Goal: Task Accomplishment & Management: Complete application form

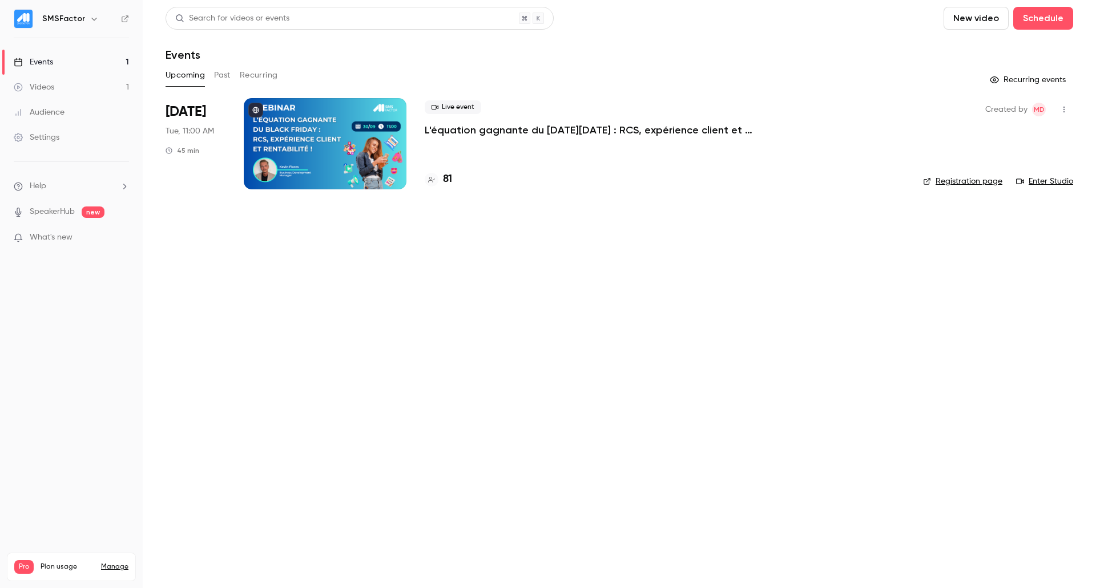
click at [82, 84] on link "Videos 1" at bounding box center [71, 87] width 143 height 25
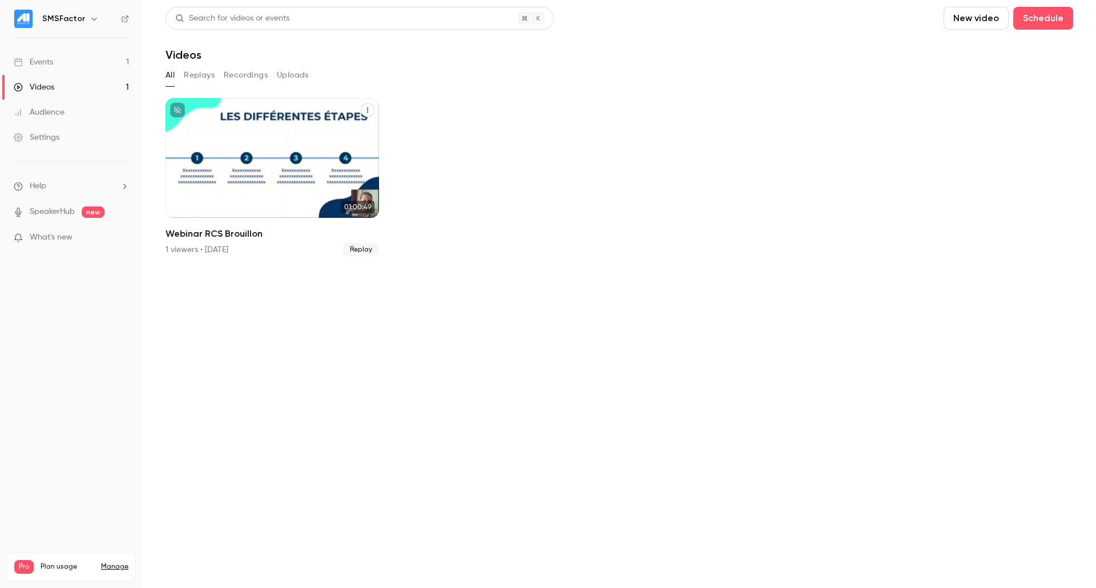
click at [299, 168] on div "SMSFactor [DATE] Webinar RCS Brouillon" at bounding box center [271, 158] width 213 height 120
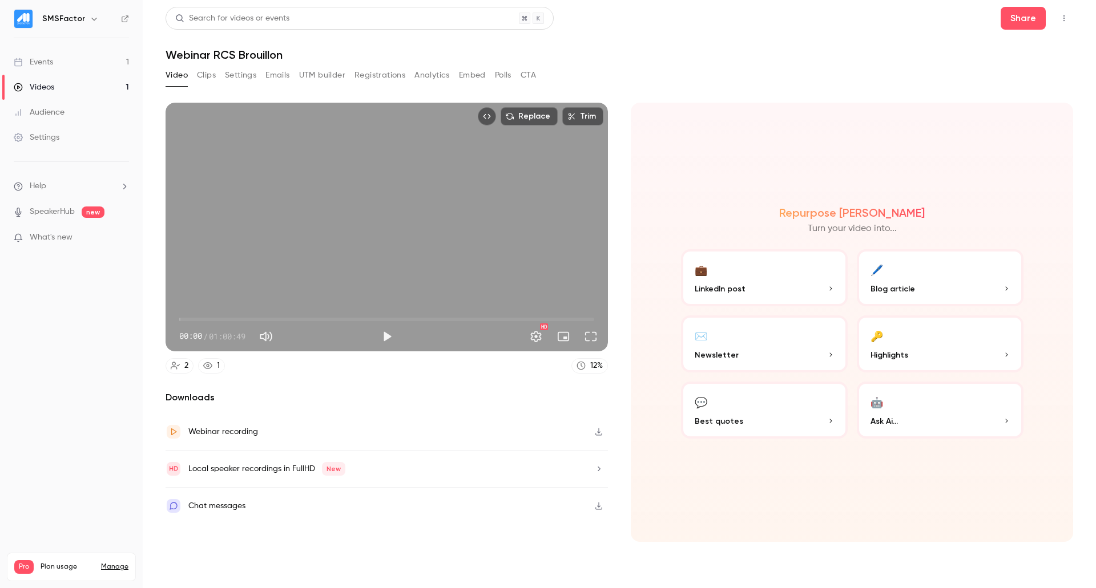
click at [250, 314] on span "00:00" at bounding box center [386, 319] width 415 height 18
click at [395, 336] on button "Play" at bounding box center [386, 336] width 23 height 23
click at [331, 313] on span "10:22" at bounding box center [386, 319] width 415 height 18
click at [389, 330] on button "Pause" at bounding box center [386, 336] width 23 height 23
type input "******"
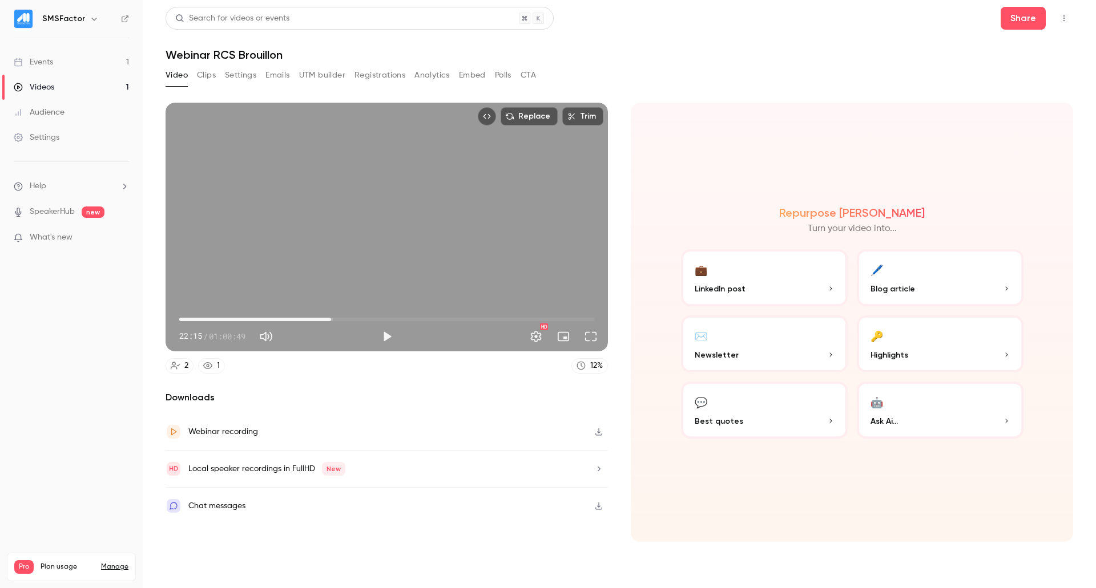
click at [270, 334] on button "Mute" at bounding box center [266, 336] width 23 height 23
type input "*"
click at [403, 317] on span "32:52" at bounding box center [386, 319] width 415 height 18
click at [393, 337] on button "Play" at bounding box center [386, 336] width 23 height 23
click at [503, 323] on span "47:31" at bounding box center [386, 319] width 415 height 18
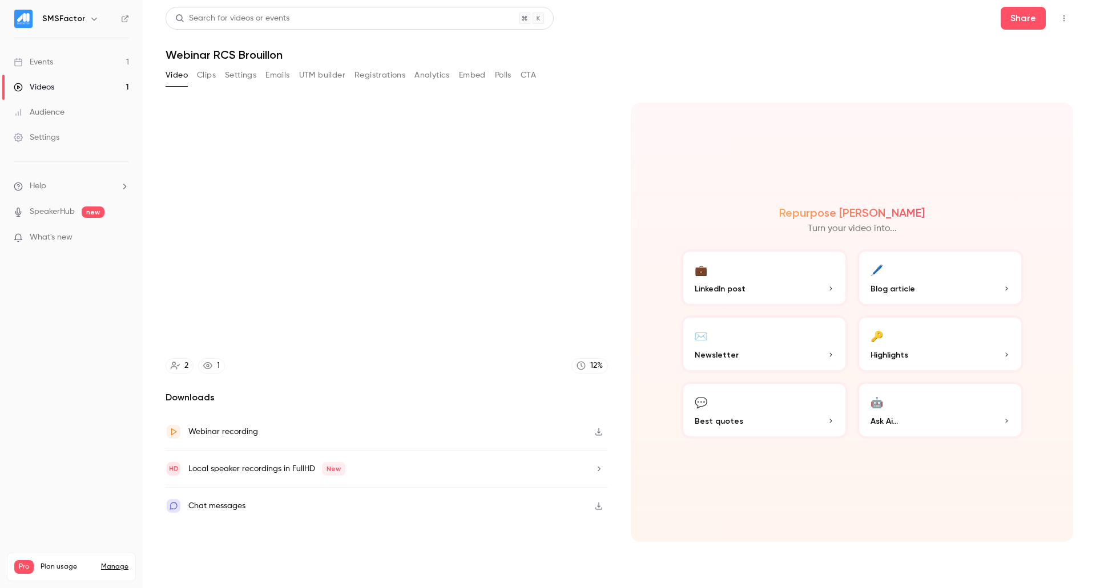
type input "******"
click at [47, 57] on div "Events" at bounding box center [33, 61] width 39 height 11
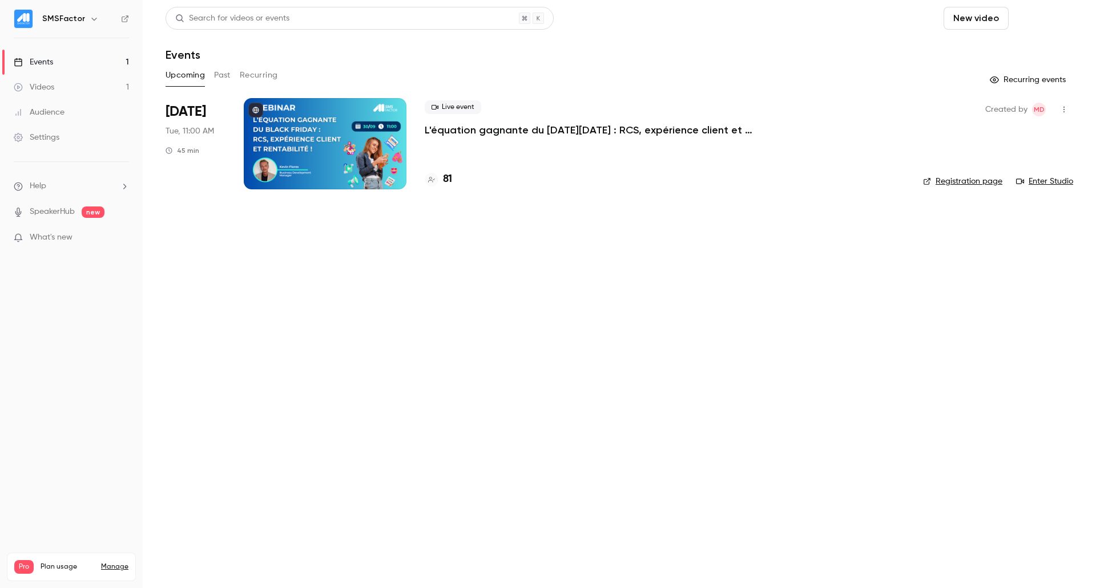
click at [1056, 21] on button "Schedule" at bounding box center [1043, 18] width 60 height 23
drag, startPoint x: 912, startPoint y: 91, endPoint x: 918, endPoint y: 58, distance: 33.6
click at [911, 91] on div at bounding box center [548, 294] width 1096 height 588
click at [961, 11] on button "New video" at bounding box center [975, 18] width 65 height 23
click at [872, 139] on div at bounding box center [548, 294] width 1096 height 588
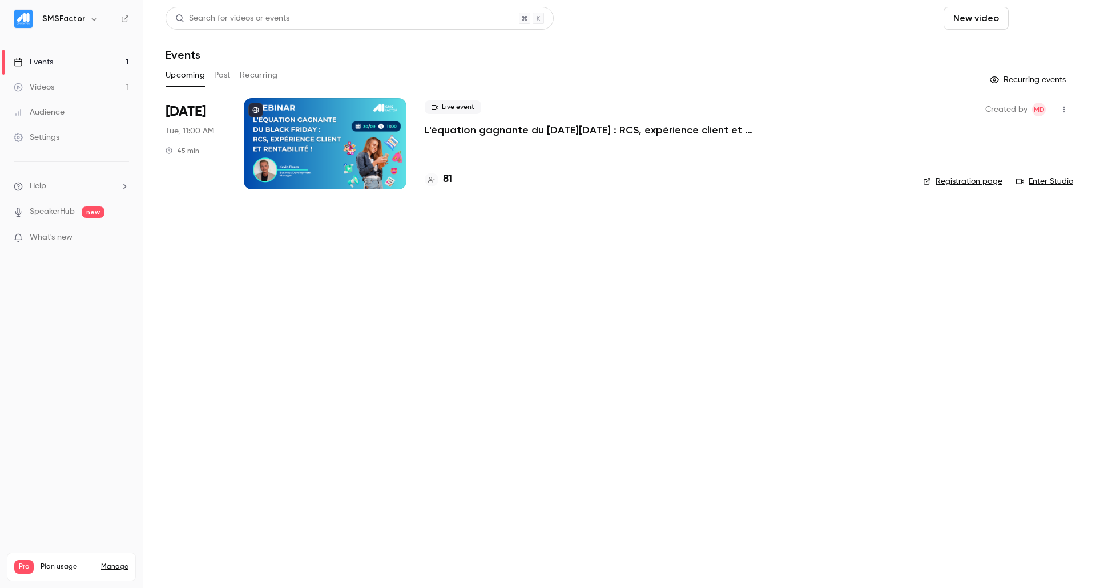
click at [1053, 13] on button "Schedule" at bounding box center [1043, 18] width 60 height 23
click at [996, 50] on div "One time event" at bounding box center [1019, 49] width 87 height 11
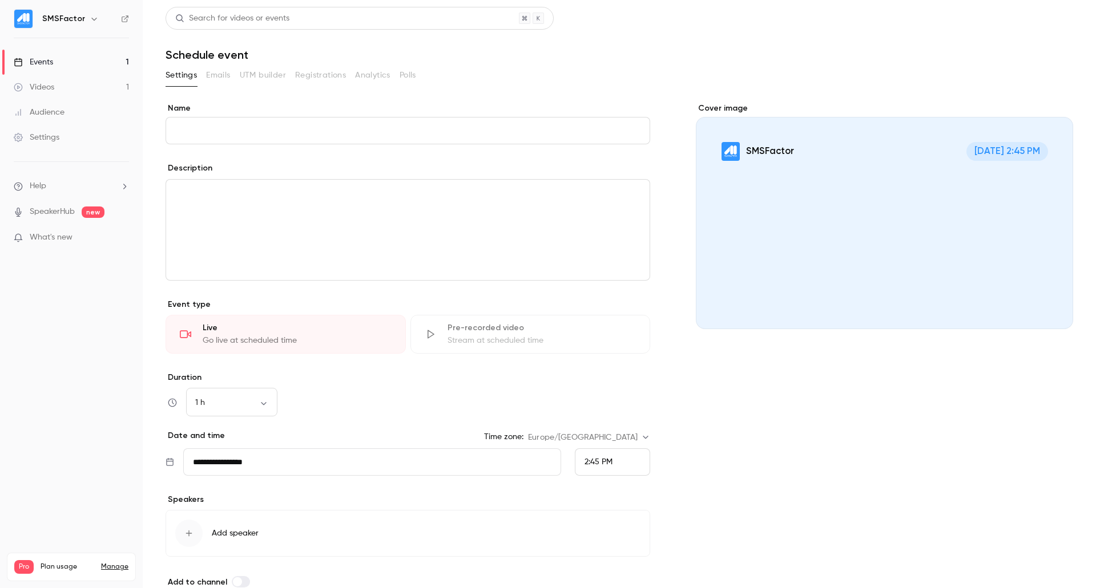
click at [338, 128] on input "Name" at bounding box center [407, 130] width 484 height 27
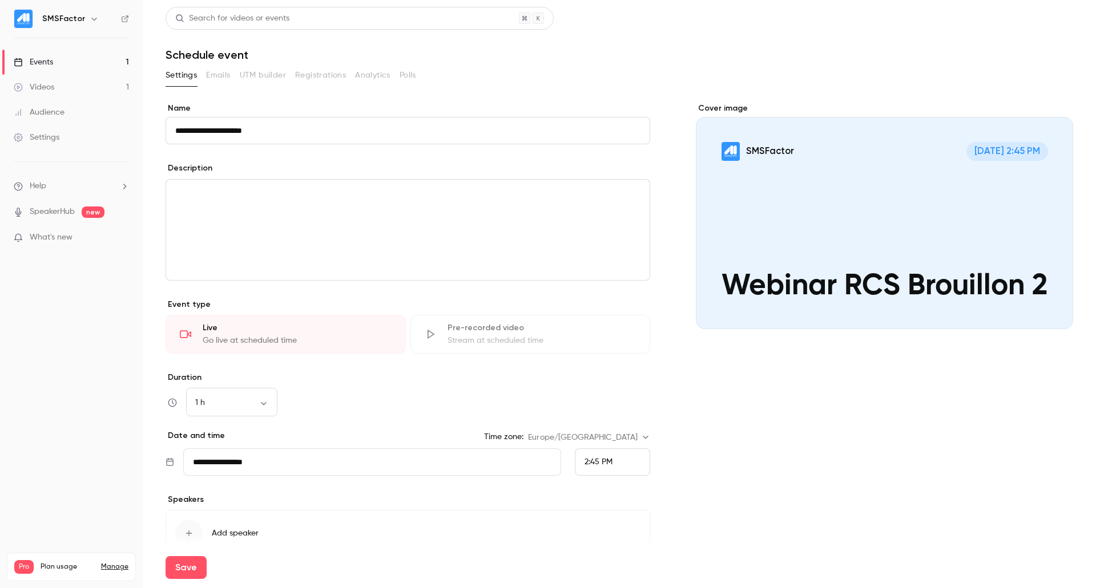
type input "**********"
click at [243, 222] on div "editor" at bounding box center [407, 230] width 483 height 100
click at [248, 401] on body "**********" at bounding box center [548, 294] width 1096 height 588
click at [229, 518] on li "1 h" at bounding box center [231, 523] width 91 height 30
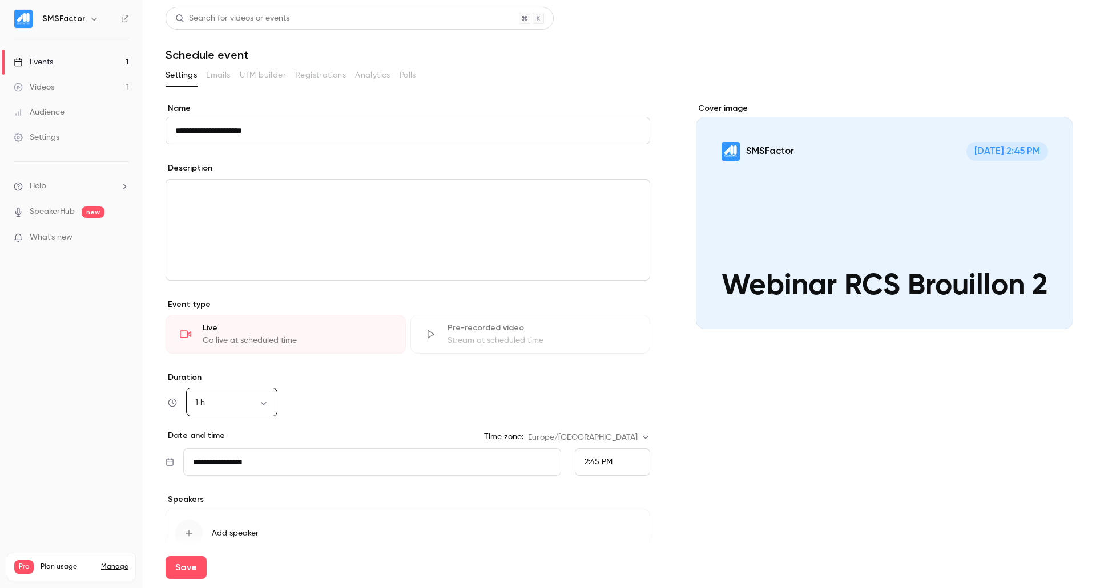
click at [318, 466] on input "**********" at bounding box center [372, 462] width 378 height 27
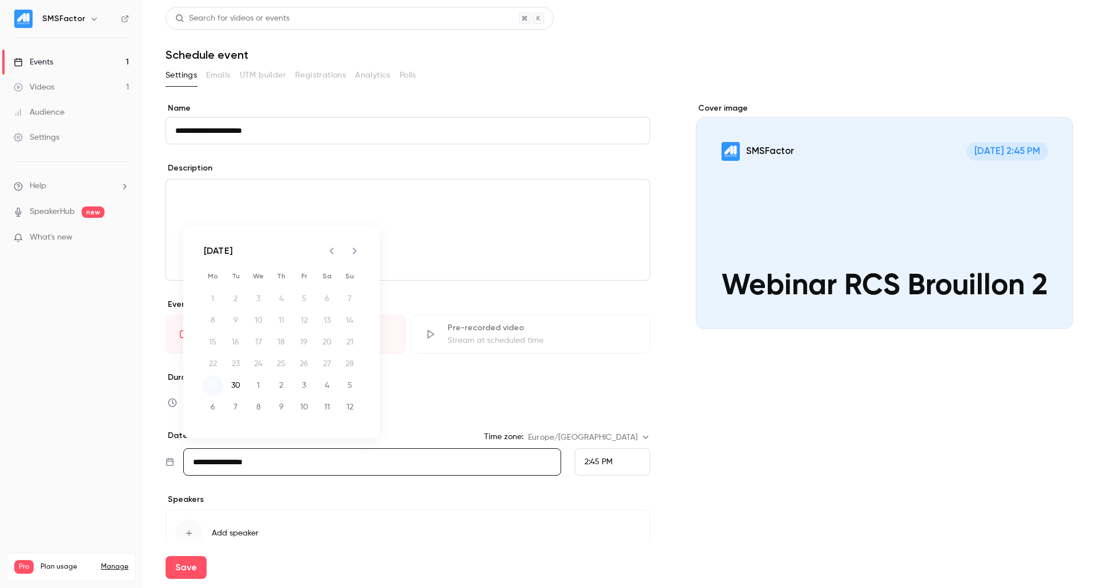
click at [212, 386] on button "29" at bounding box center [213, 385] width 21 height 21
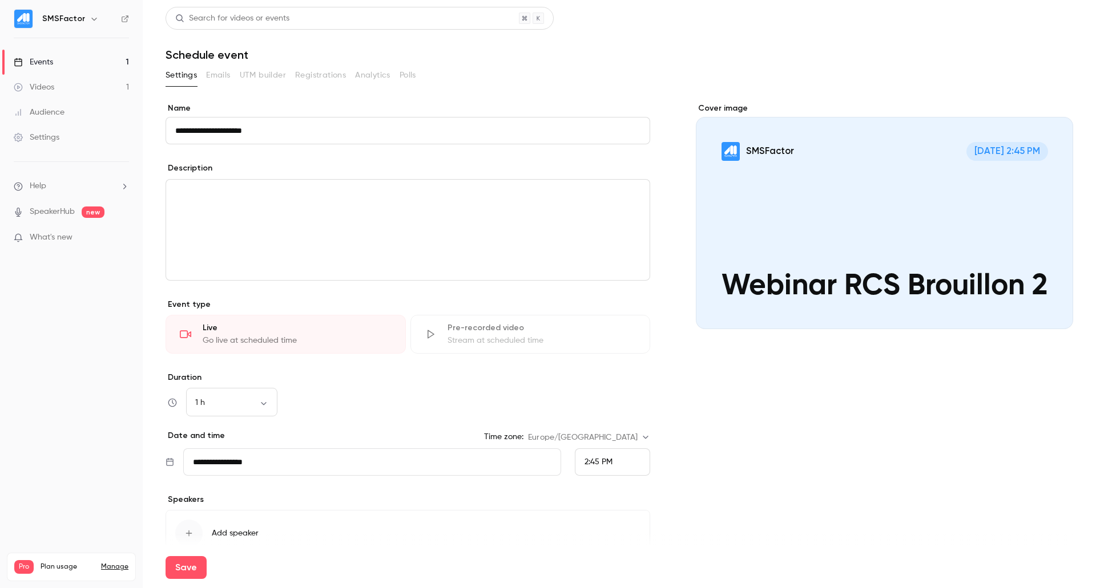
click at [576, 464] on div "2:45 PM" at bounding box center [612, 462] width 75 height 27
click at [589, 373] on span "3:00 PM" at bounding box center [595, 377] width 30 height 8
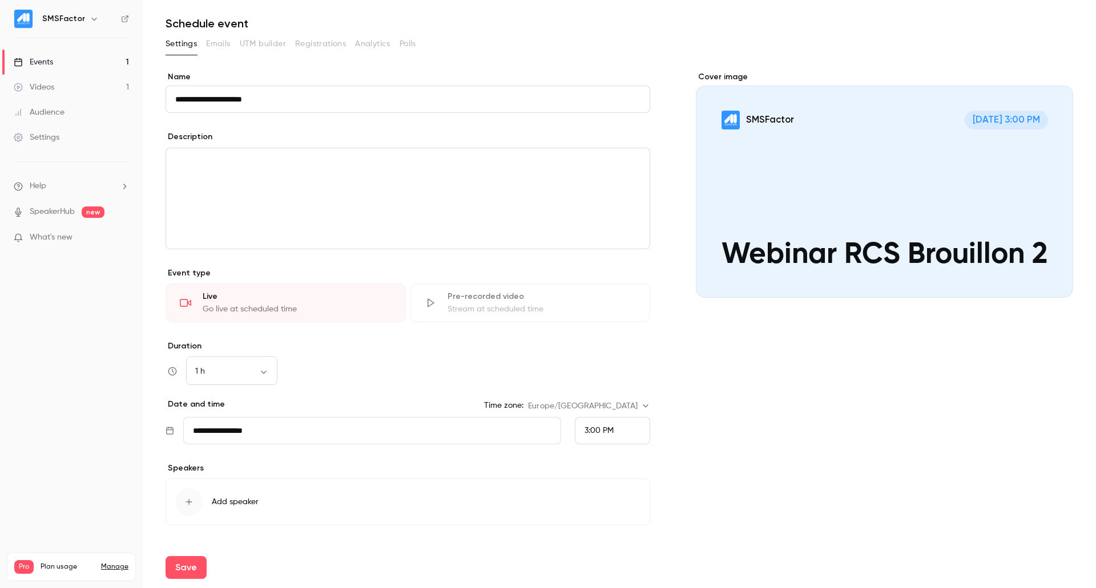
scroll to position [60, 0]
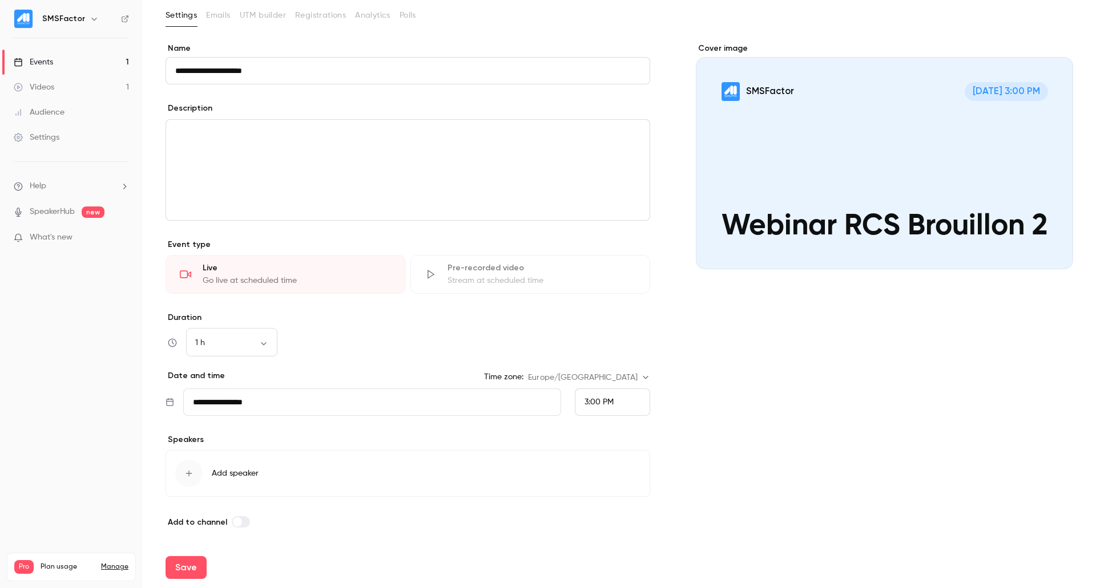
click at [186, 473] on icon "button" at bounding box center [188, 473] width 9 height 9
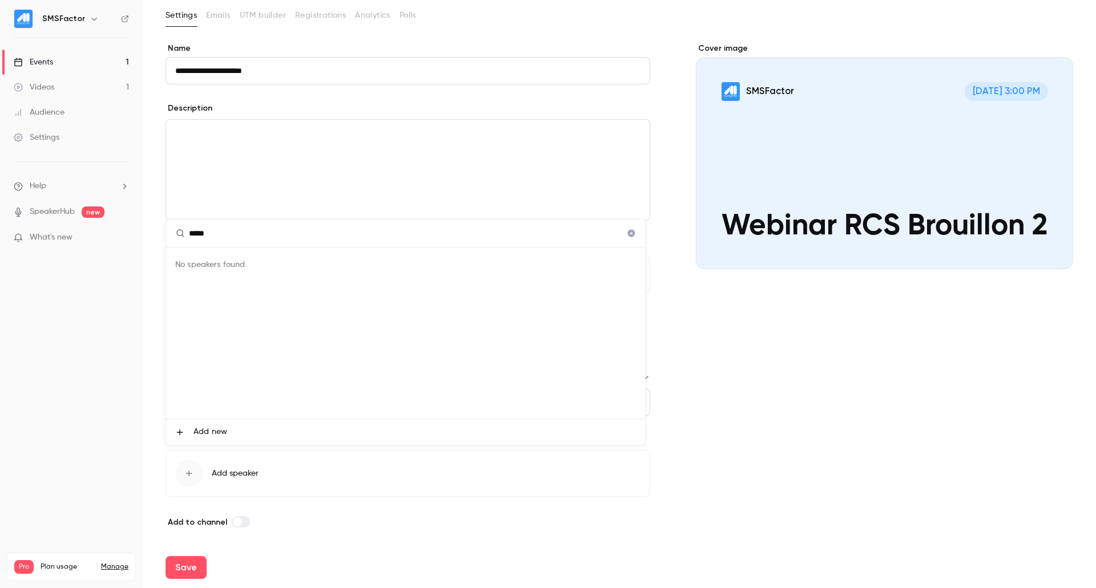
type input "*****"
click at [633, 231] on icon "Clear" at bounding box center [631, 233] width 7 height 7
click at [859, 481] on div at bounding box center [548, 294] width 1096 height 588
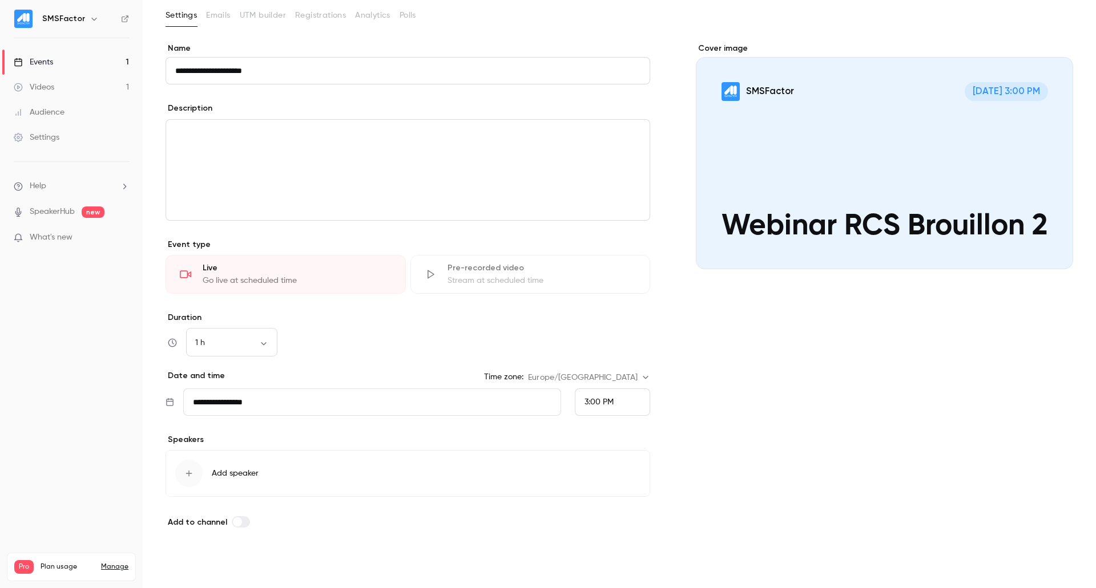
click at [194, 572] on button "Save" at bounding box center [185, 567] width 41 height 23
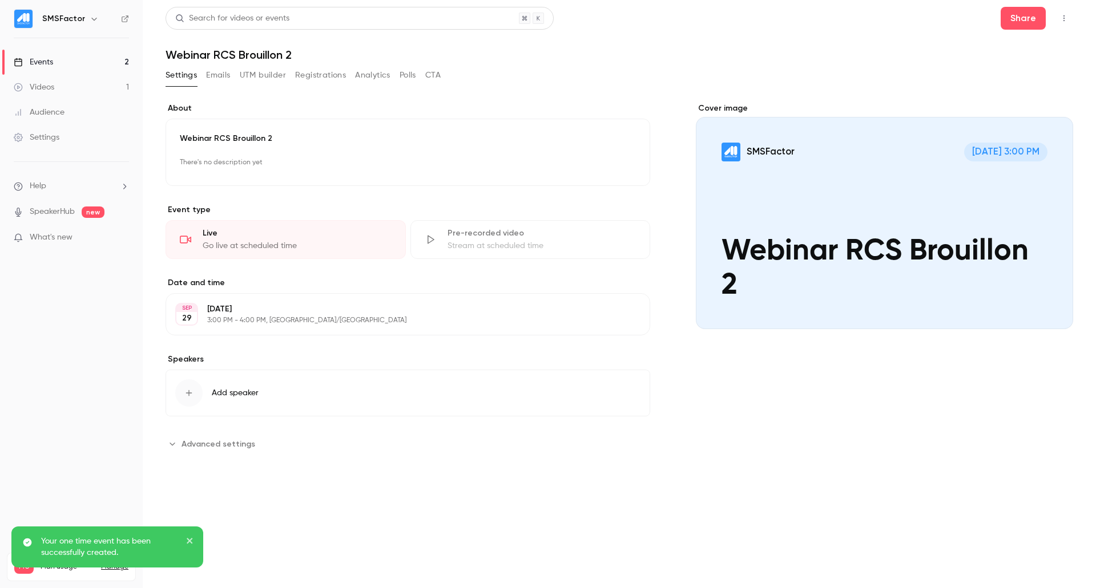
click at [90, 53] on link "Events 2" at bounding box center [71, 62] width 143 height 25
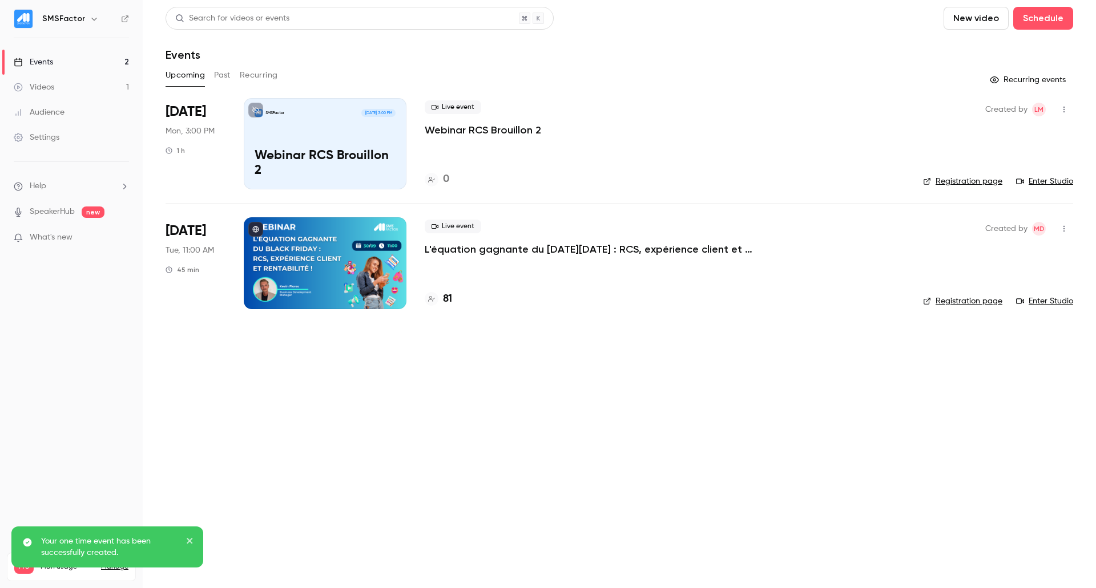
click at [258, 107] on icon at bounding box center [255, 110] width 7 height 7
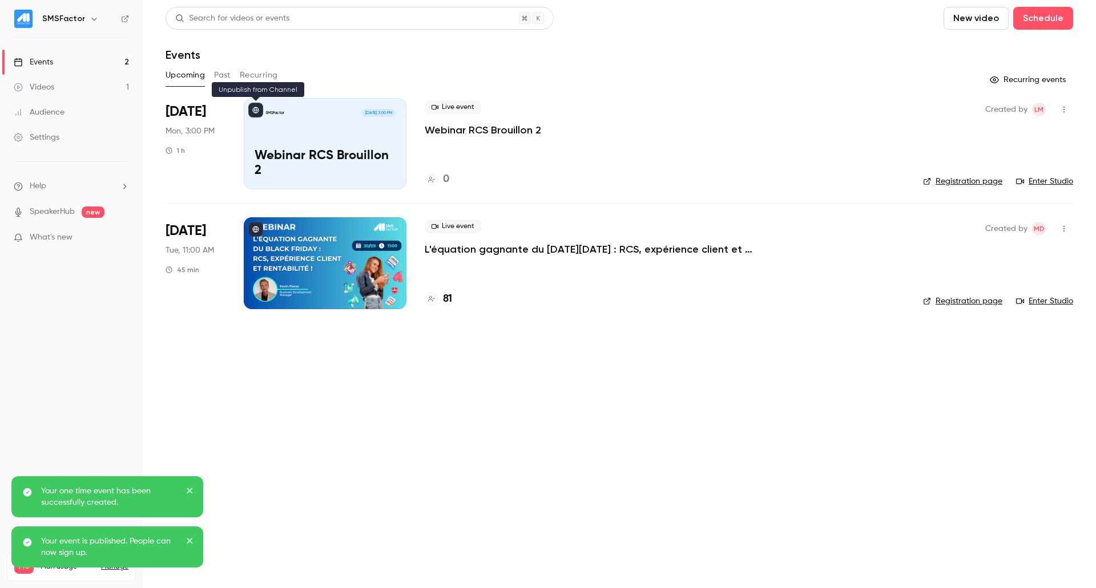
click at [258, 107] on icon at bounding box center [255, 110] width 7 height 7
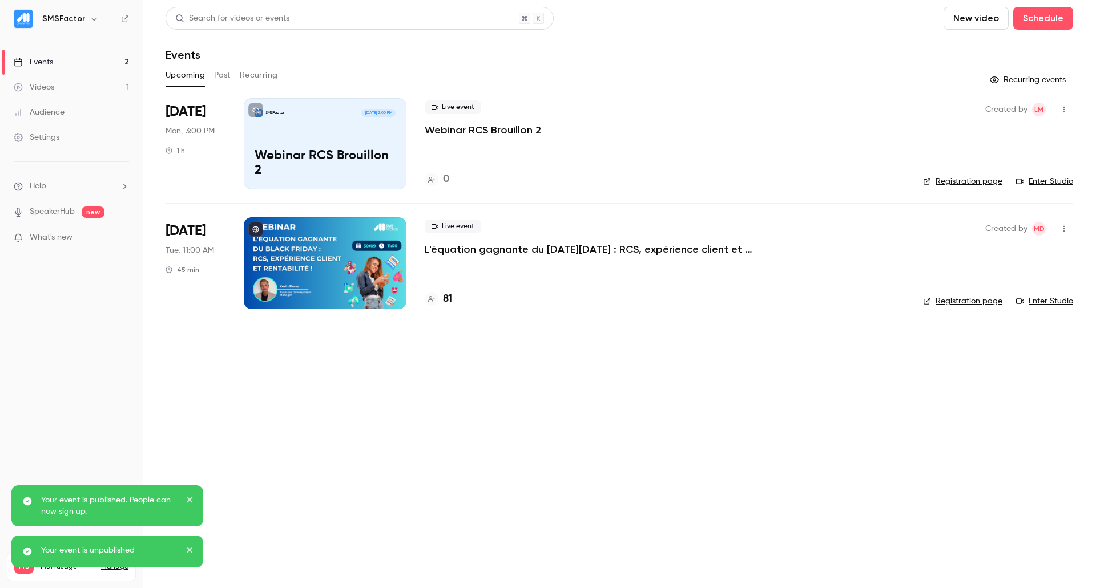
click at [191, 543] on div "Your event is unpublished" at bounding box center [107, 552] width 192 height 32
click at [189, 498] on div "Your event is published. People can now sign up." at bounding box center [107, 506] width 192 height 41
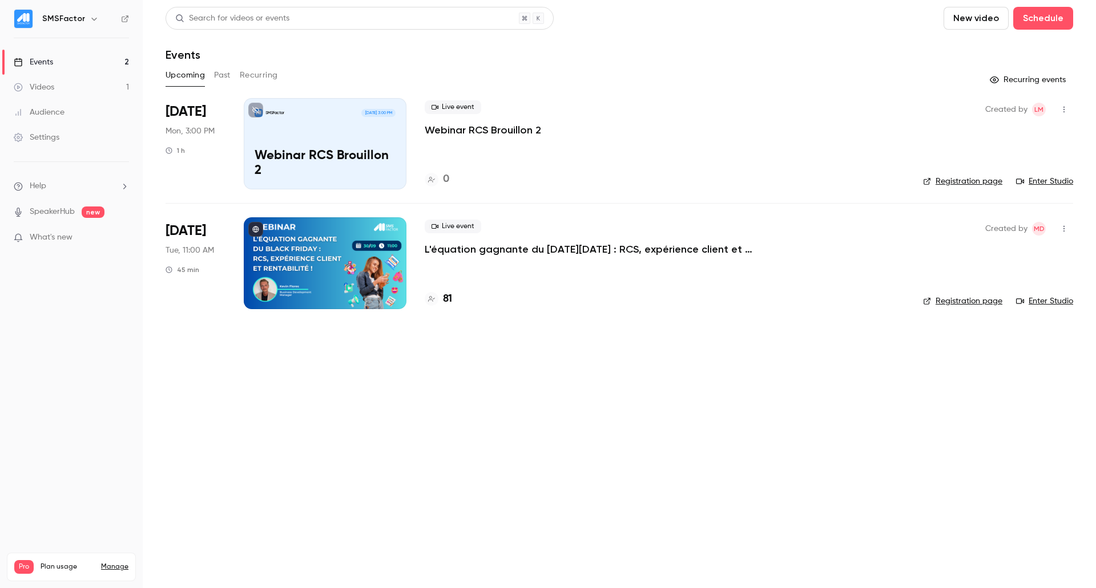
click at [1051, 181] on link "Enter Studio" at bounding box center [1044, 181] width 57 height 11
